Goal: Information Seeking & Learning: Learn about a topic

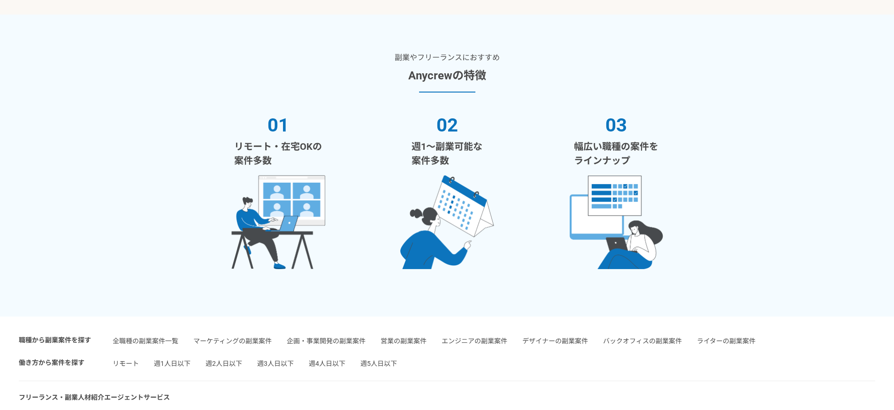
scroll to position [1828, 0]
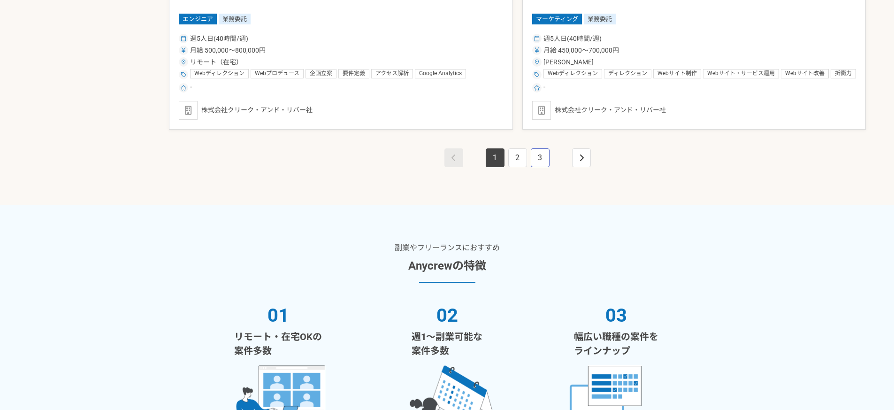
click at [531, 163] on link "3" at bounding box center [540, 157] width 19 height 19
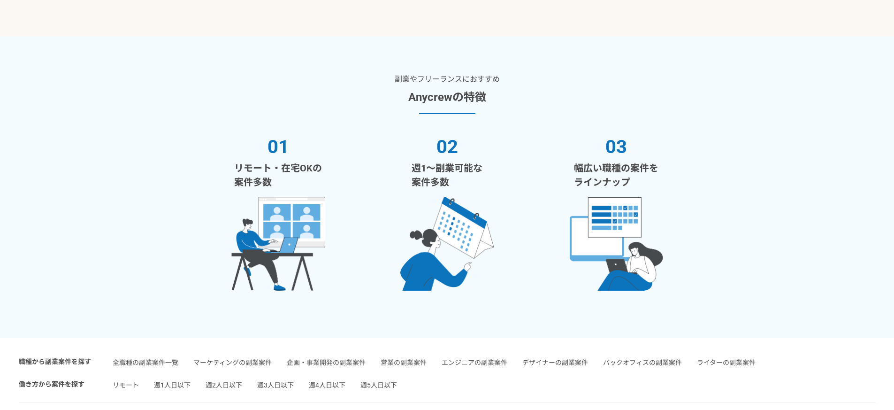
scroll to position [1746, 0]
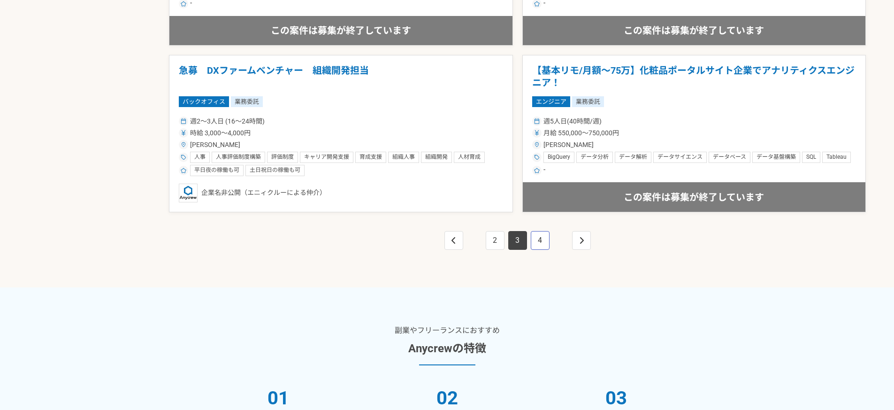
click at [534, 243] on link "4" at bounding box center [540, 240] width 19 height 19
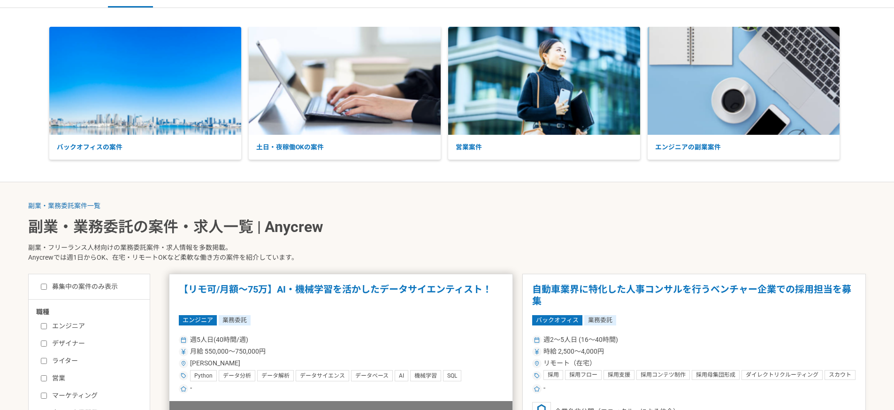
scroll to position [51, 0]
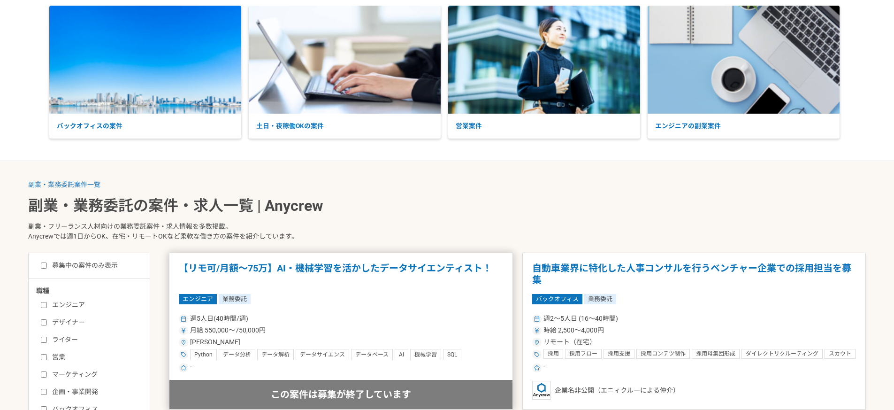
click at [421, 270] on h1 "【リモ可/月額～75万】AI・機械学習を活かしたデータサイエンティスト！" at bounding box center [341, 274] width 324 height 24
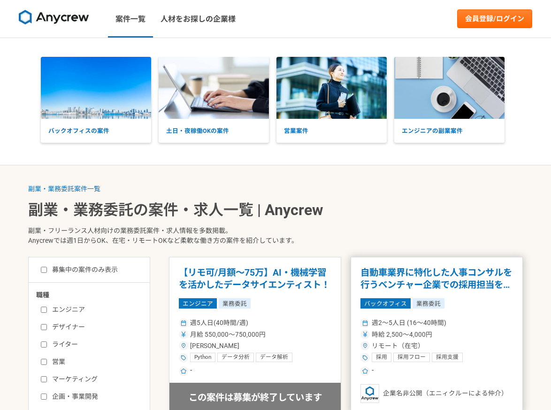
click at [459, 259] on article "自動車業界に特化した人事コンサルを行うベンチャー企業での採用担当を募集 バックオフィス 業務委託 週2〜5人日 (16〜40時間) 時給 2,500〜4,00…" at bounding box center [436, 334] width 172 height 155
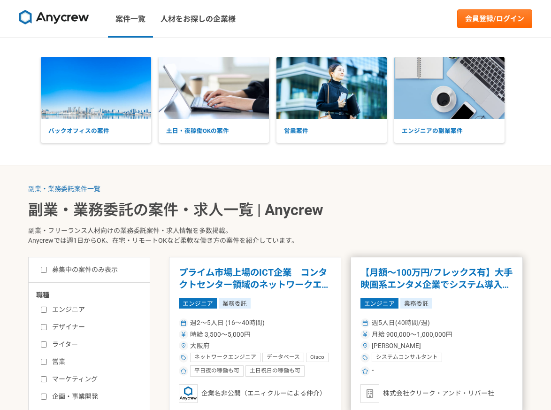
click at [473, 366] on div "-" at bounding box center [436, 370] width 152 height 11
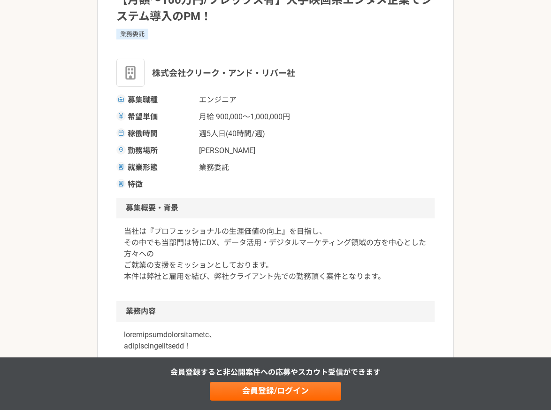
scroll to position [97, 0]
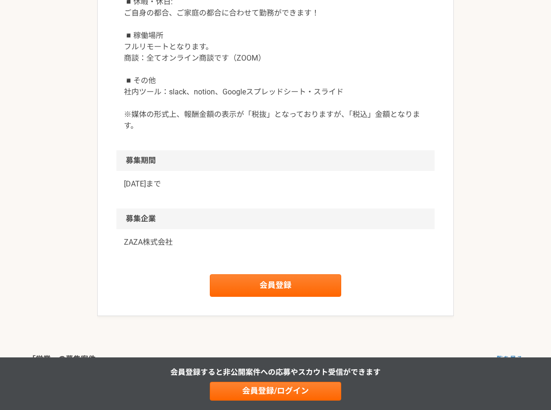
scroll to position [851, 0]
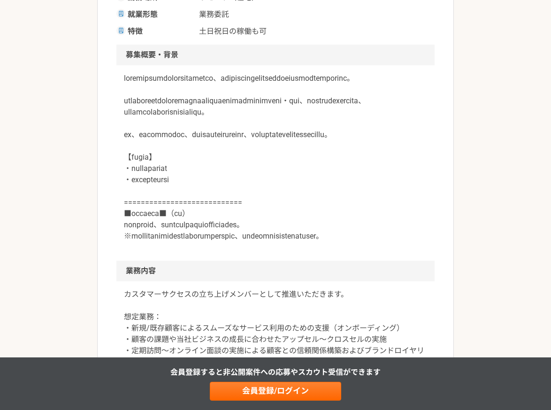
scroll to position [1038, 0]
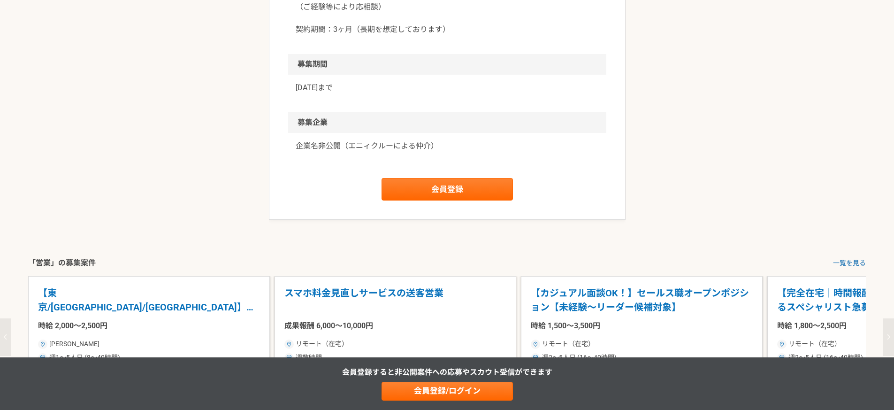
scroll to position [1100, 0]
